Goal: Information Seeking & Learning: Learn about a topic

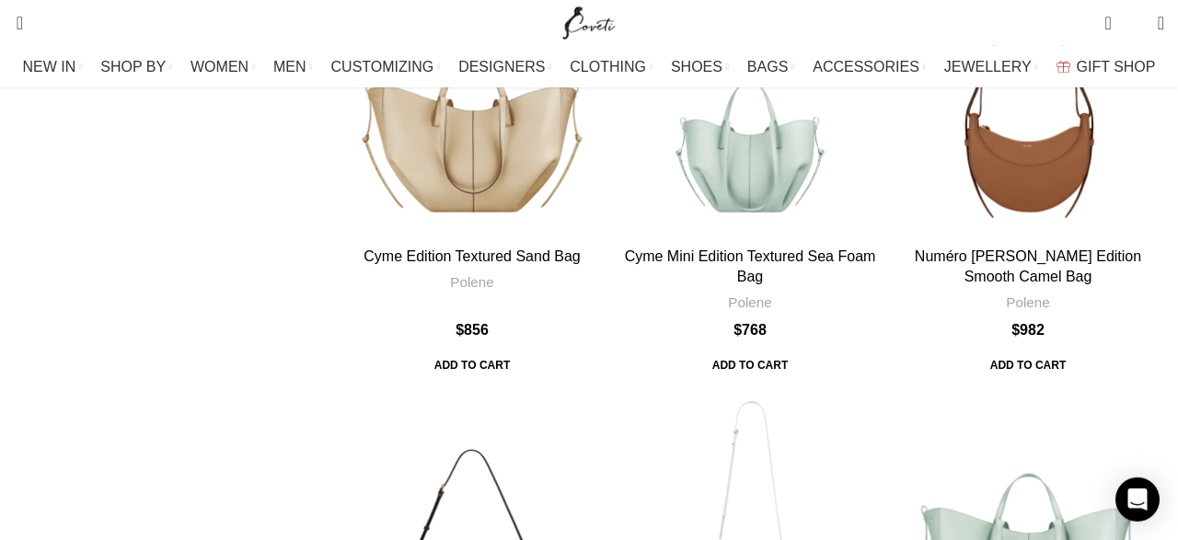
scroll to position [5744, 0]
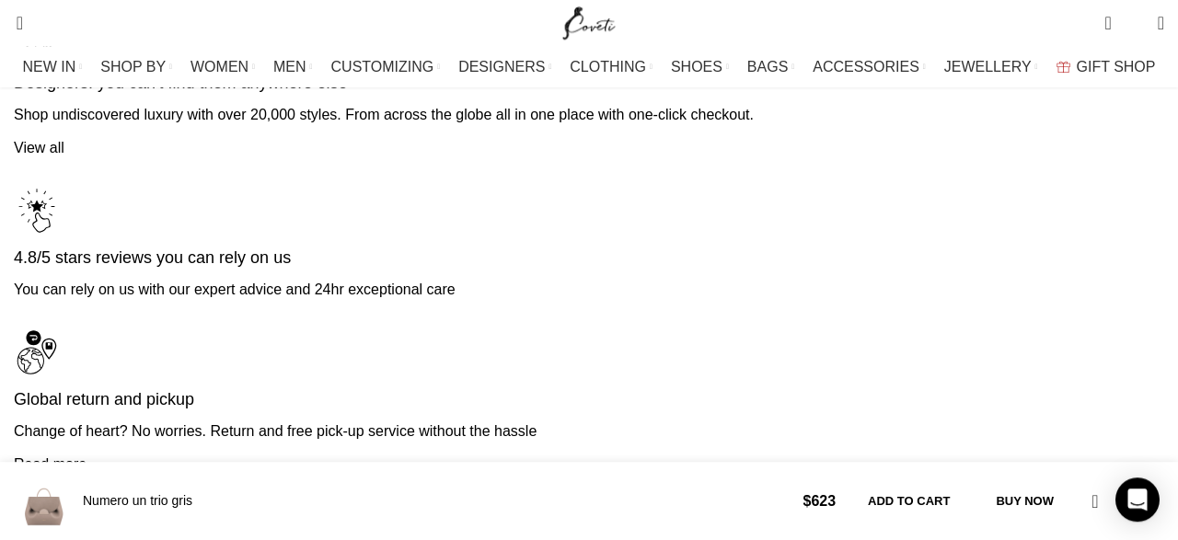
scroll to position [4945, 0]
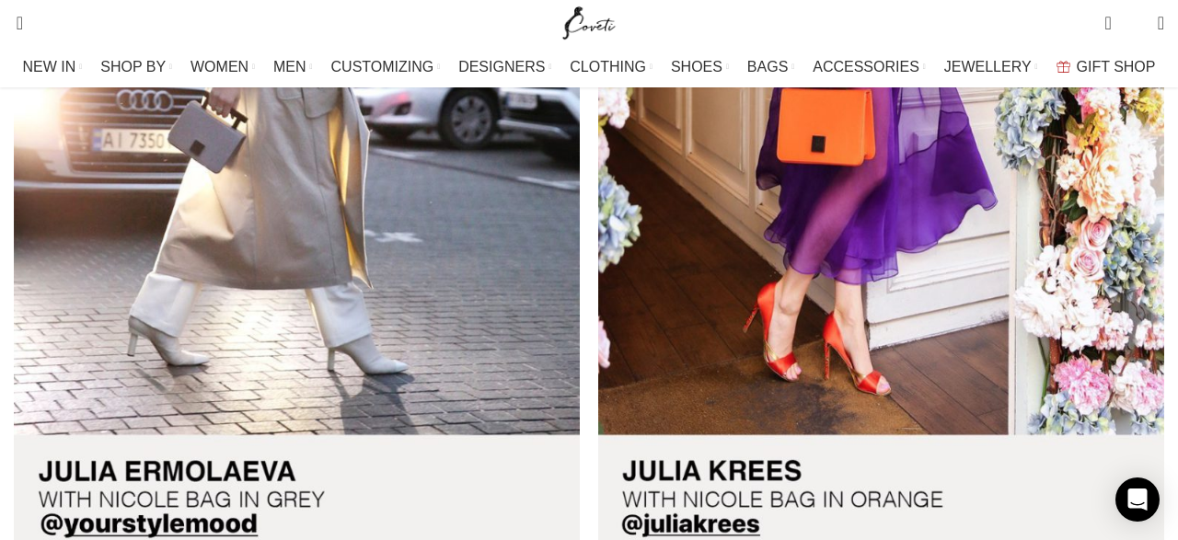
scroll to position [1117, 0]
